Goal: Task Accomplishment & Management: Manage account settings

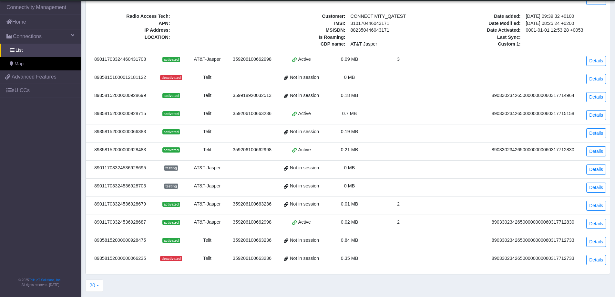
click at [131, 255] on div "89358152000000066235" at bounding box center [120, 258] width 61 height 7
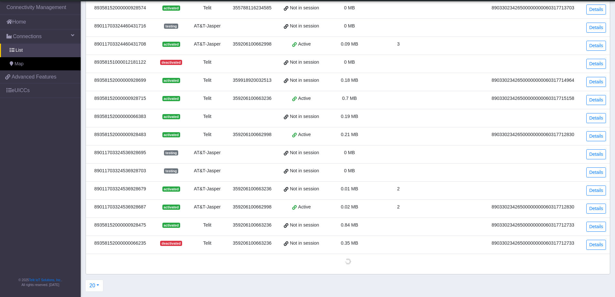
click at [131, 255] on td at bounding box center [348, 261] width 524 height 15
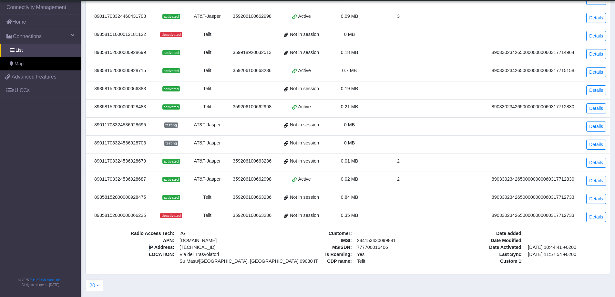
click at [146, 244] on span "IP Address :" at bounding box center [133, 247] width 87 height 7
click at [595, 212] on link "Details" at bounding box center [597, 217] width 20 height 10
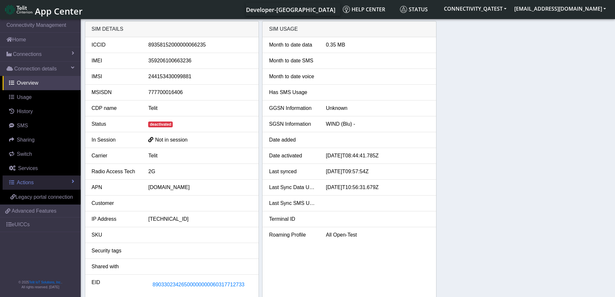
click at [50, 184] on link "Actions" at bounding box center [42, 182] width 78 height 14
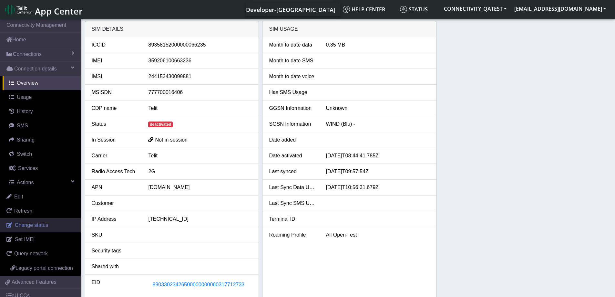
click at [39, 227] on span "Change status" at bounding box center [31, 224] width 33 height 5
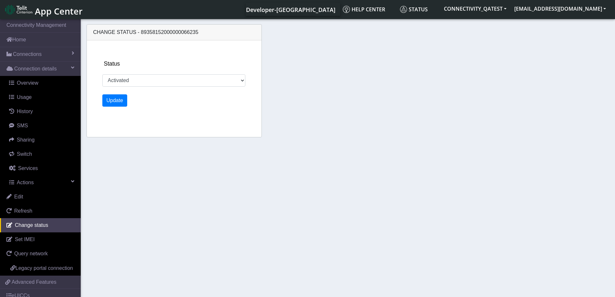
select select "deactivated"
click at [145, 85] on select "Activated Deactivated Blocked" at bounding box center [173, 80] width 143 height 12
click at [33, 84] on span "Overview" at bounding box center [28, 82] width 22 height 5
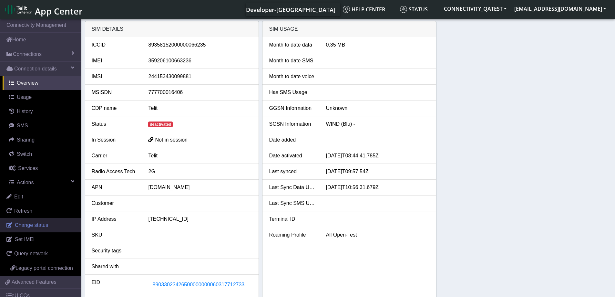
click at [37, 224] on span "Change status" at bounding box center [31, 224] width 33 height 5
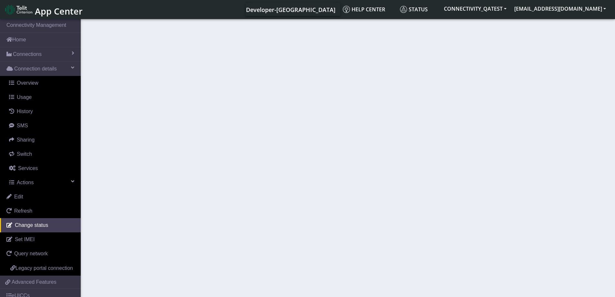
select select "deactivated"
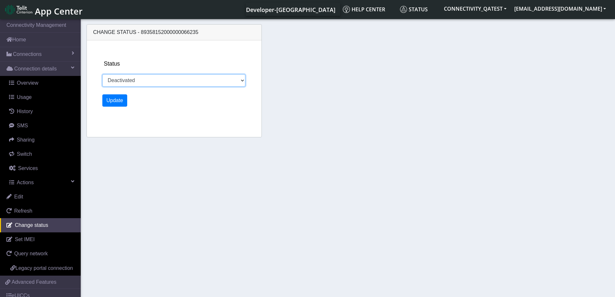
click at [131, 82] on select "Activated Deactivated Blocked" at bounding box center [173, 80] width 143 height 12
click at [378, 47] on div "Change status - 89358152000000066235 Status Activated Deactivated Blocked Update" at bounding box center [348, 81] width 527 height 121
